Goal: Information Seeking & Learning: Find specific fact

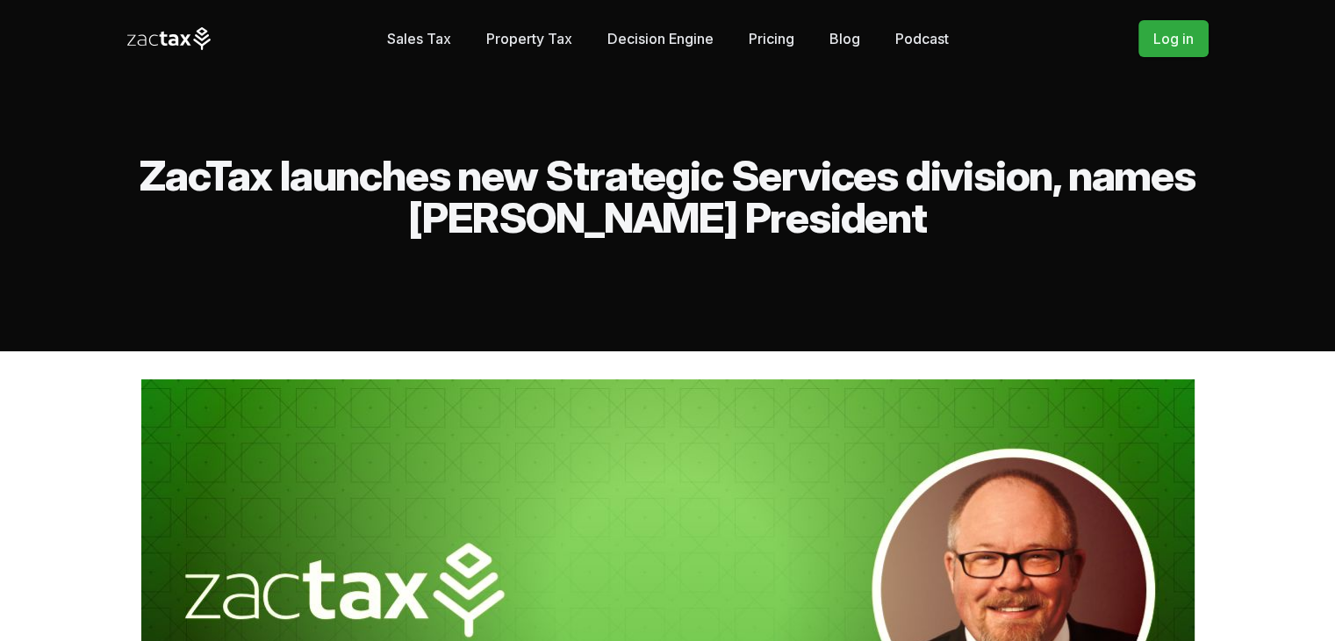
drag, startPoint x: 134, startPoint y: 171, endPoint x: 902, endPoint y: 233, distance: 770.3
click at [902, 233] on h2 "ZacTax launches new Strategic Services division, names [PERSON_NAME] President" at bounding box center [667, 196] width 1081 height 84
copy h2 "ZacTax launches new Strategic Services division, names [PERSON_NAME] President"
click at [271, 195] on h2 "ZacTax launches new Strategic Services division, names [PERSON_NAME] President" at bounding box center [667, 196] width 1081 height 84
click at [202, 183] on h2 "ZacTax launches new Strategic Services division, names [PERSON_NAME] President" at bounding box center [667, 196] width 1081 height 84
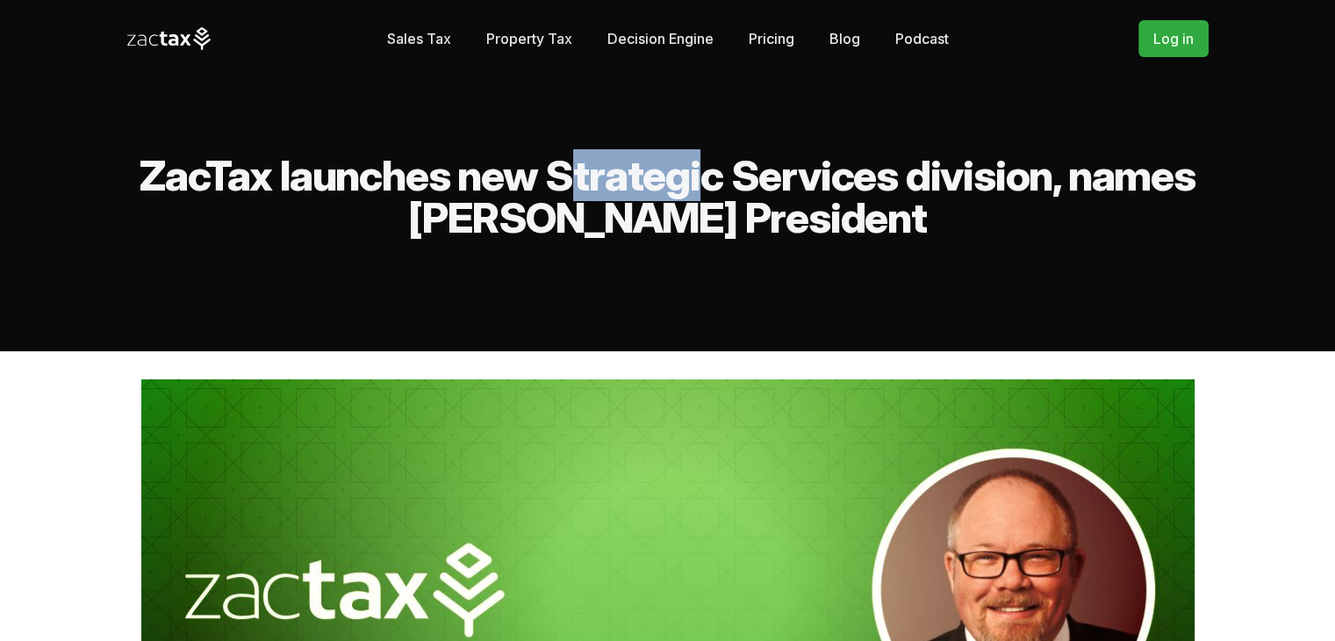
click at [202, 183] on h2 "ZacTax launches new Strategic Services division, names [PERSON_NAME] President" at bounding box center [667, 196] width 1081 height 84
copy h2 "ZacTax"
drag, startPoint x: 446, startPoint y: 226, endPoint x: 699, endPoint y: 211, distance: 253.1
click at [699, 211] on h2 "ZacTax launches new Strategic Services division, names [PERSON_NAME] President" at bounding box center [667, 196] width 1081 height 84
copy h2 "[PERSON_NAME]"
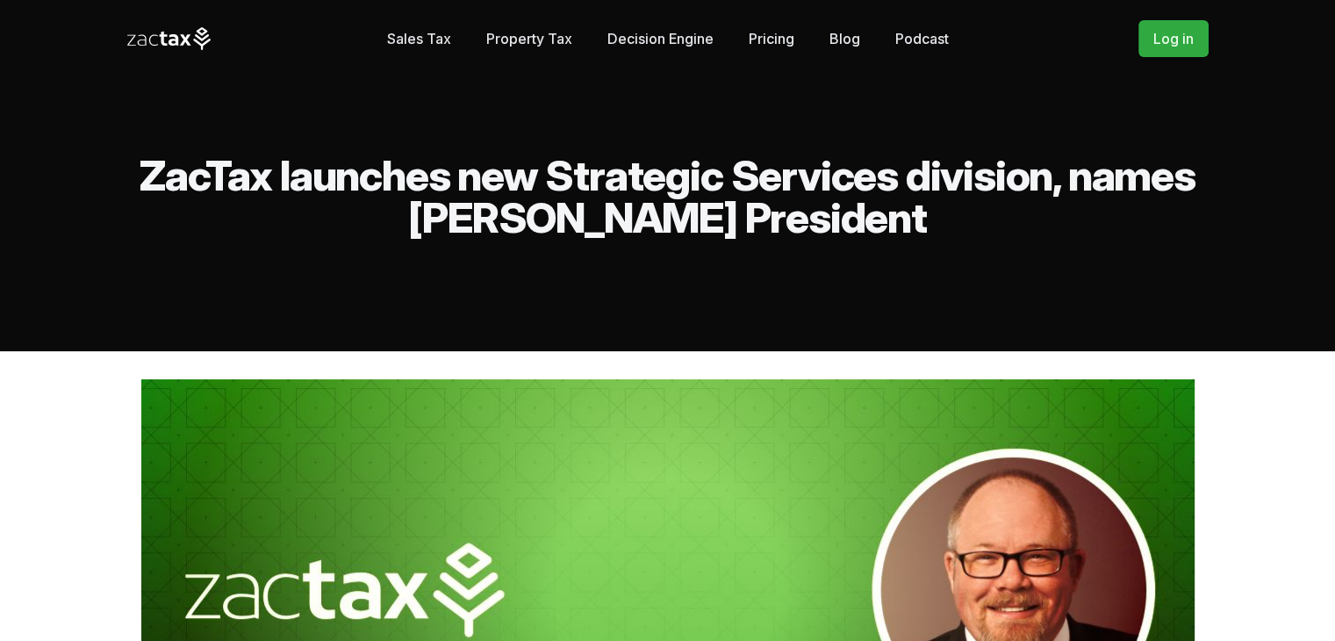
click at [821, 211] on h2 "ZacTax launches new Strategic Services division, names [PERSON_NAME] President" at bounding box center [667, 196] width 1081 height 84
copy h2 "President"
